Goal: Information Seeking & Learning: Learn about a topic

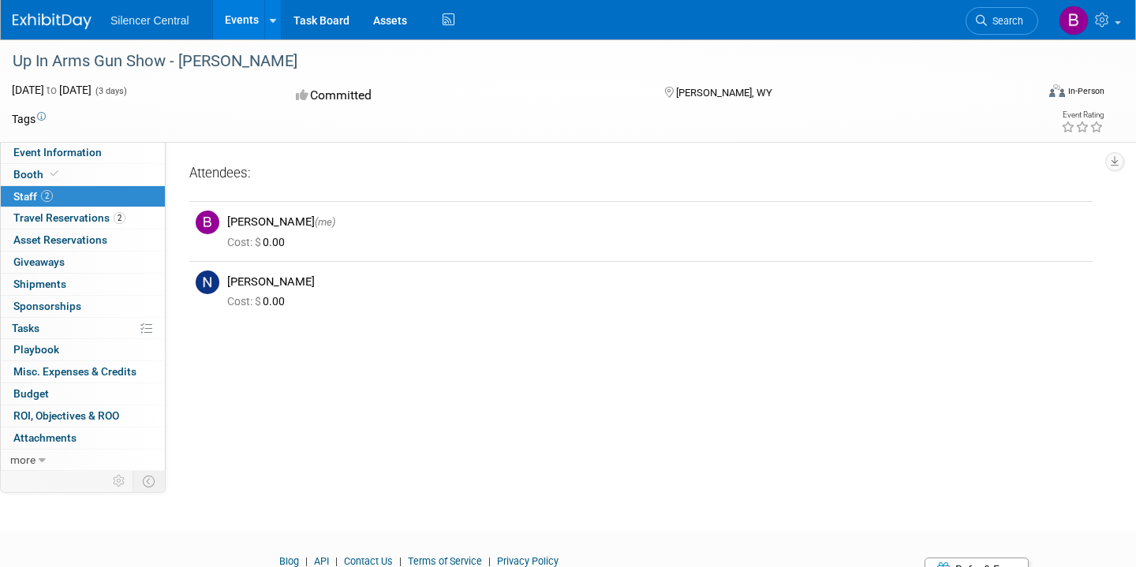
click at [249, 8] on link "Events" at bounding box center [242, 19] width 58 height 39
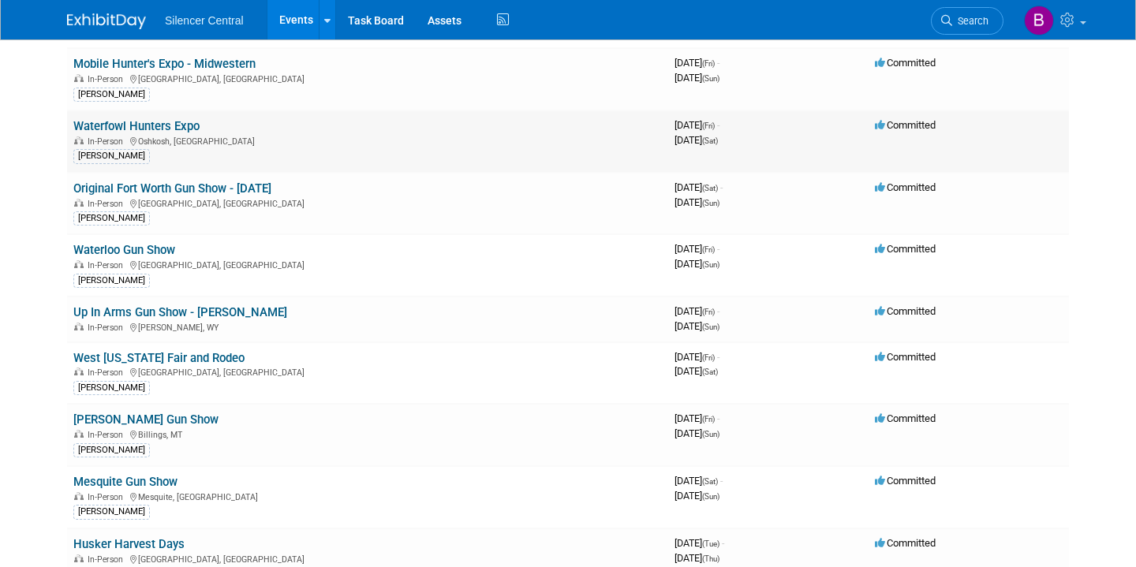
scroll to position [254, 0]
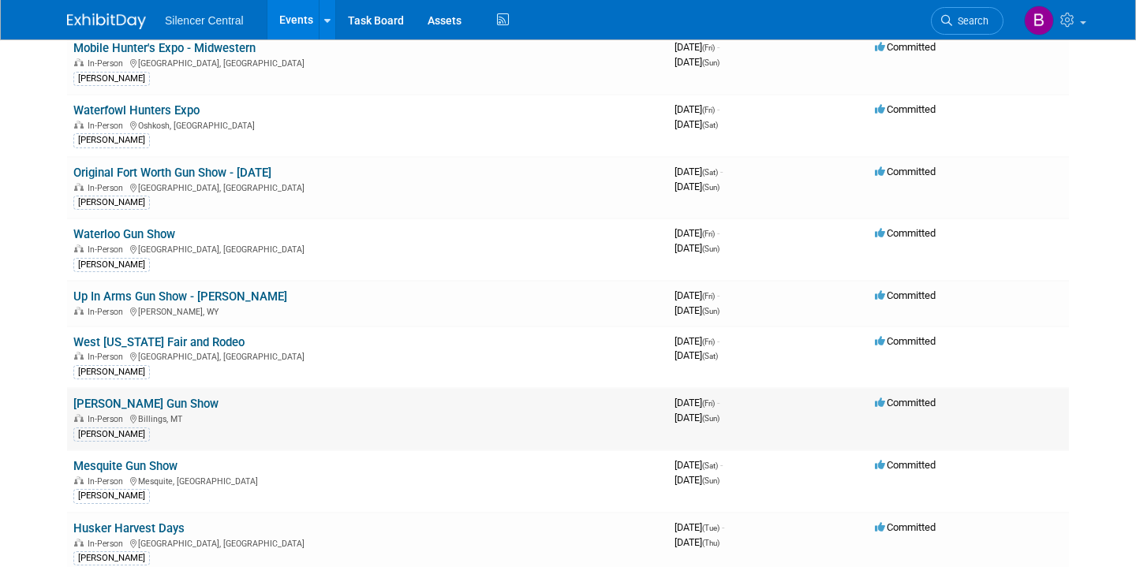
click at [151, 404] on link "[PERSON_NAME] Gun Show" at bounding box center [145, 404] width 145 height 14
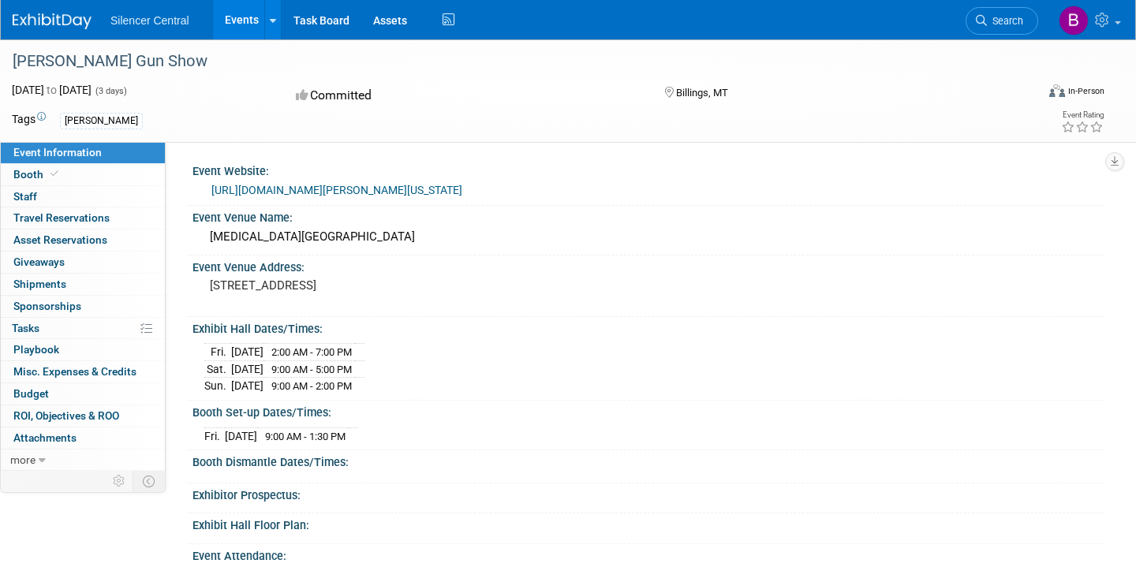
click at [234, 23] on link "Events" at bounding box center [242, 19] width 58 height 39
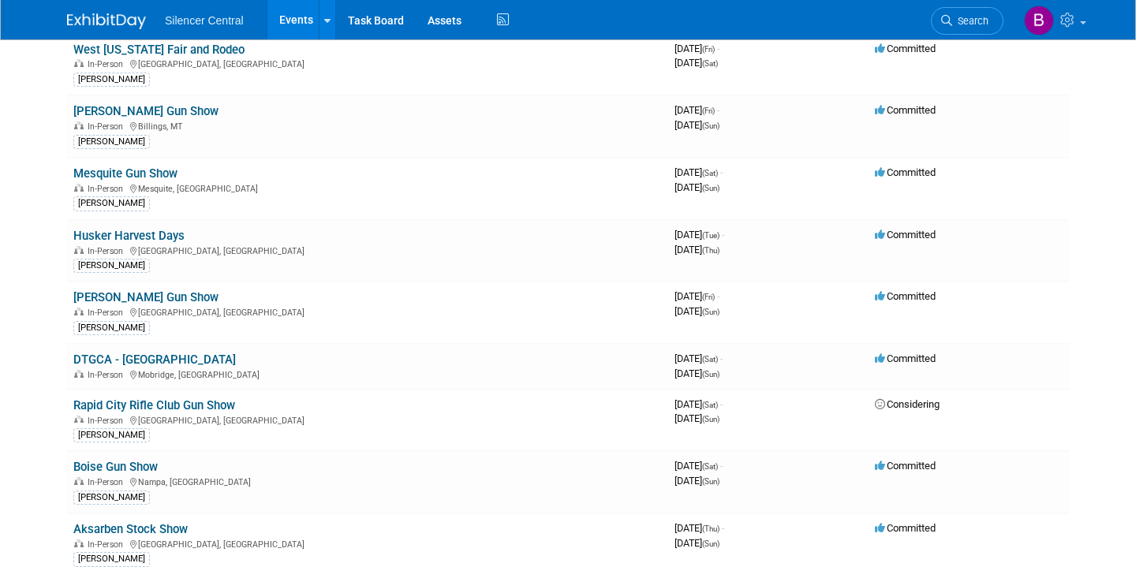
scroll to position [549, 0]
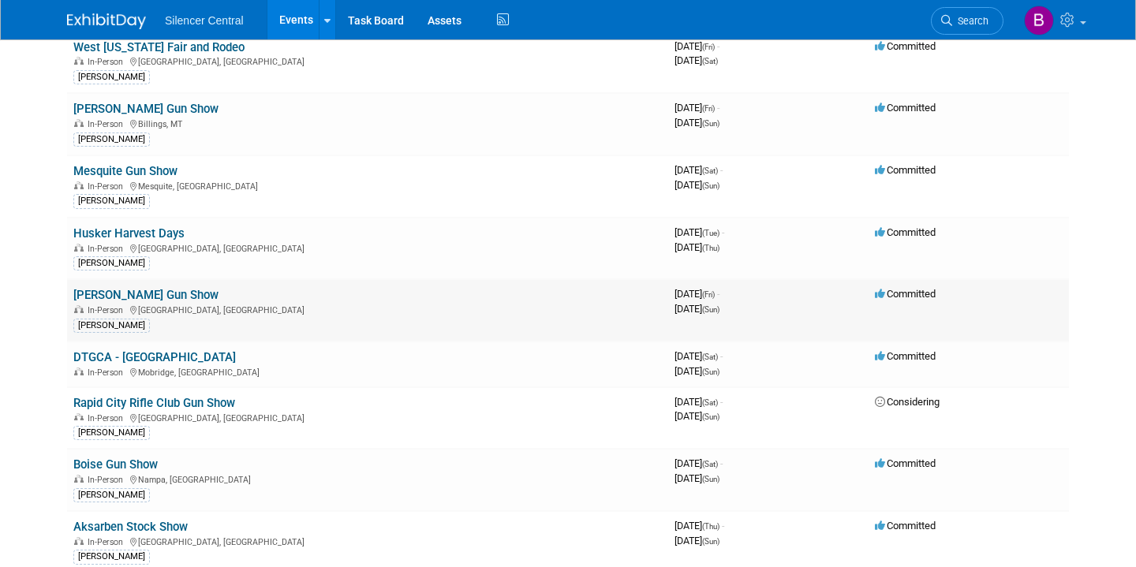
click at [163, 297] on link "Hamilton Gun Show" at bounding box center [145, 295] width 145 height 14
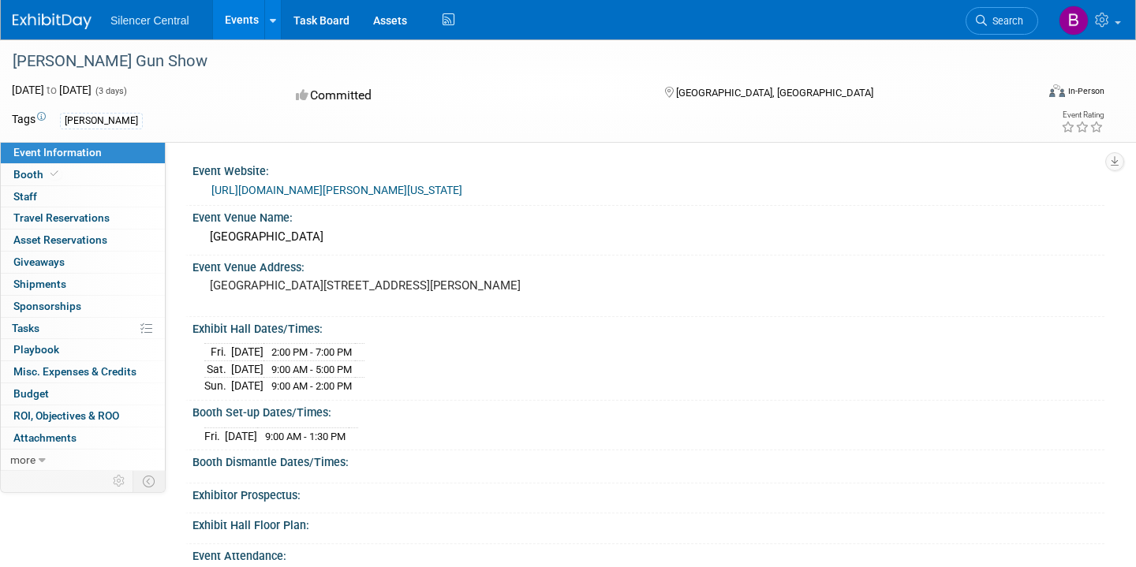
click at [234, 14] on link "Events" at bounding box center [242, 19] width 58 height 39
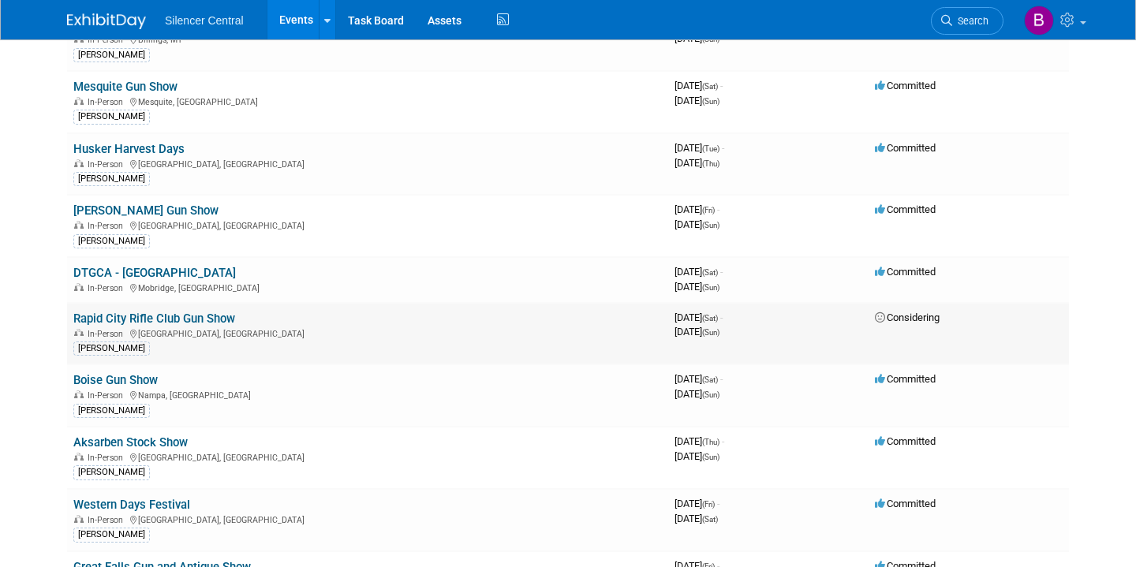
scroll to position [635, 0]
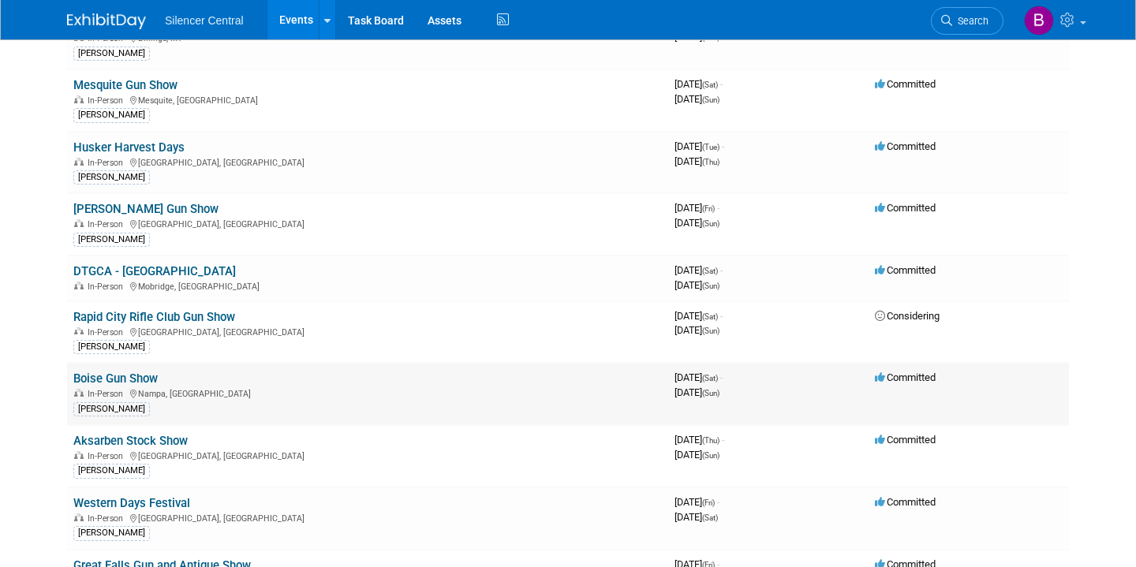
click at [144, 376] on link "Boise Gun Show" at bounding box center [115, 379] width 84 height 14
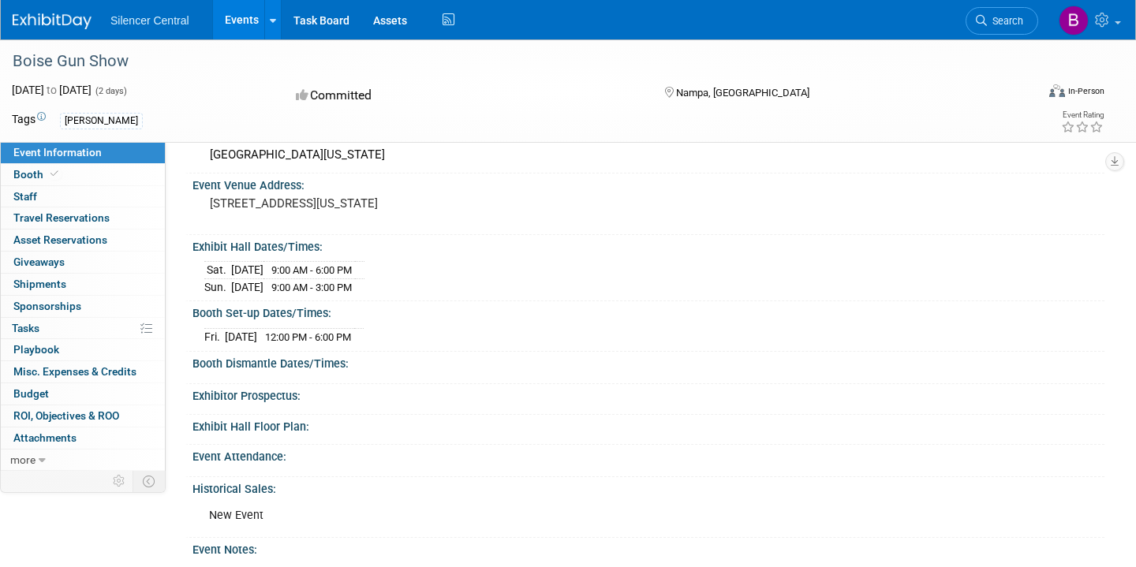
scroll to position [84, 0]
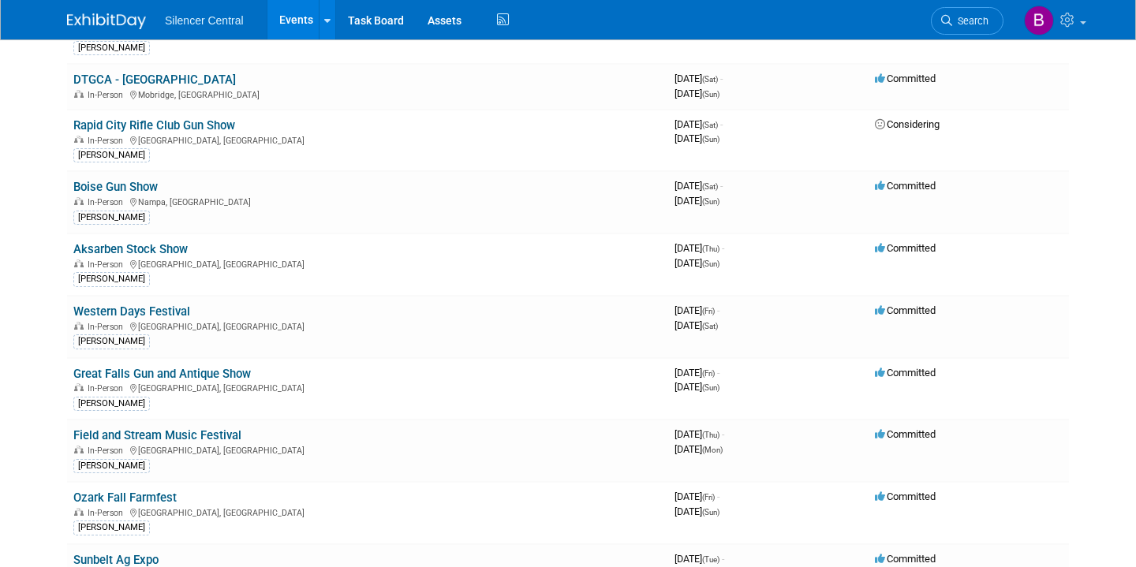
scroll to position [826, 0]
